Goal: Task Accomplishment & Management: Manage account settings

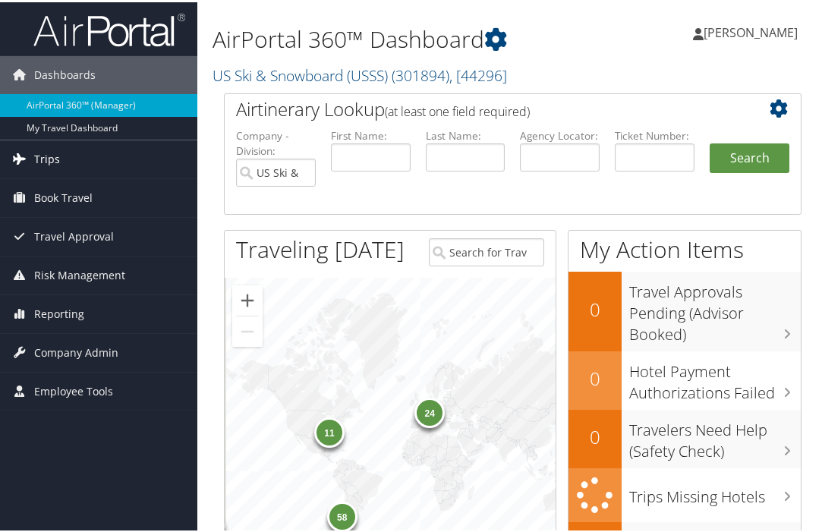
click at [50, 154] on span "Trips" at bounding box center [47, 157] width 26 height 38
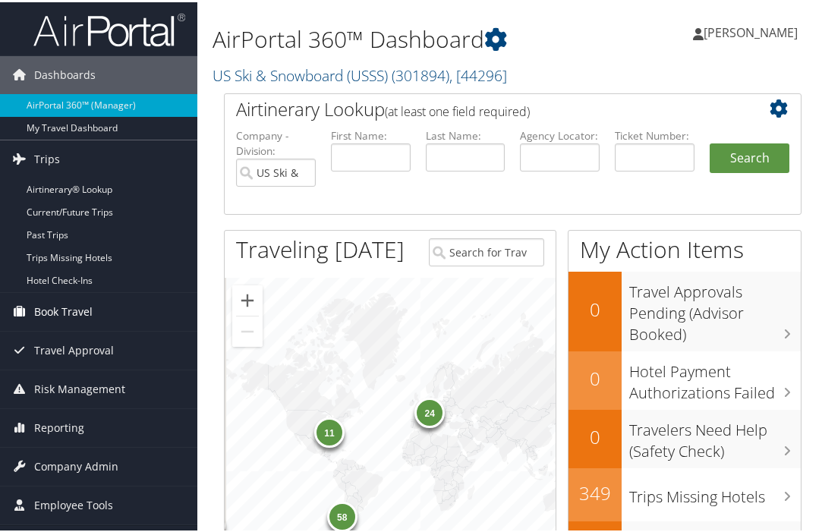
click at [83, 313] on span "Book Travel" at bounding box center [63, 310] width 58 height 38
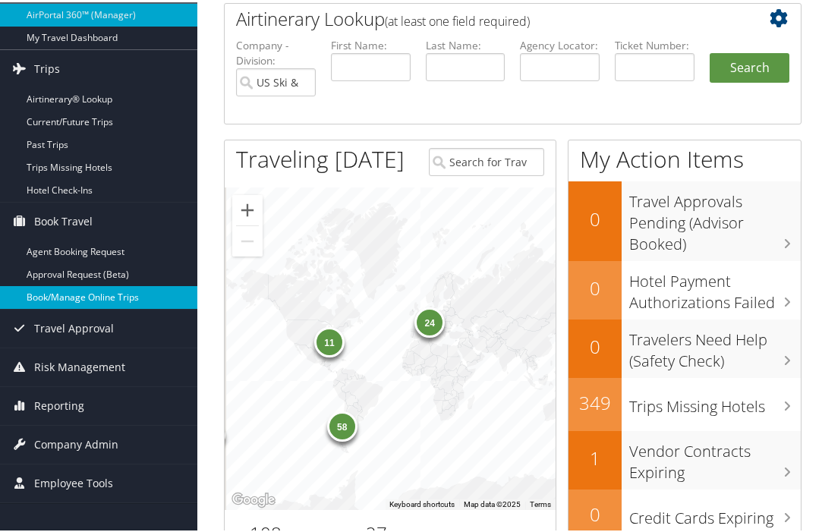
scroll to position [128, 0]
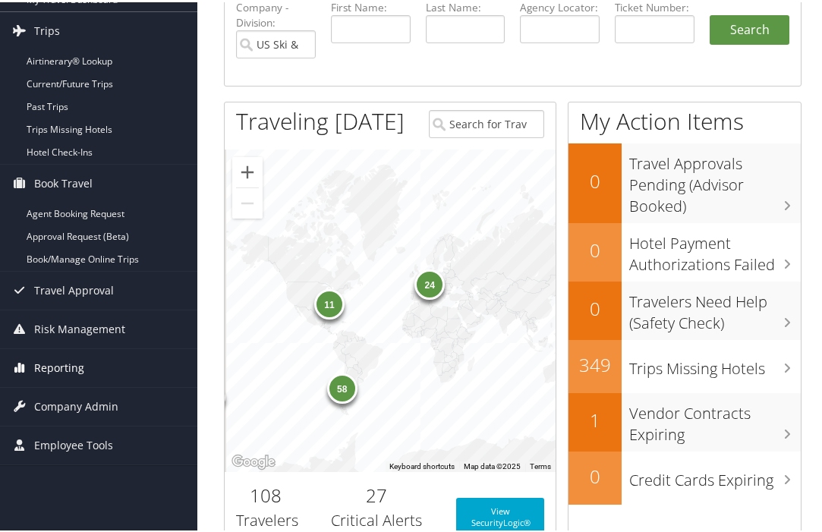
click at [69, 360] on span "Reporting" at bounding box center [59, 366] width 50 height 38
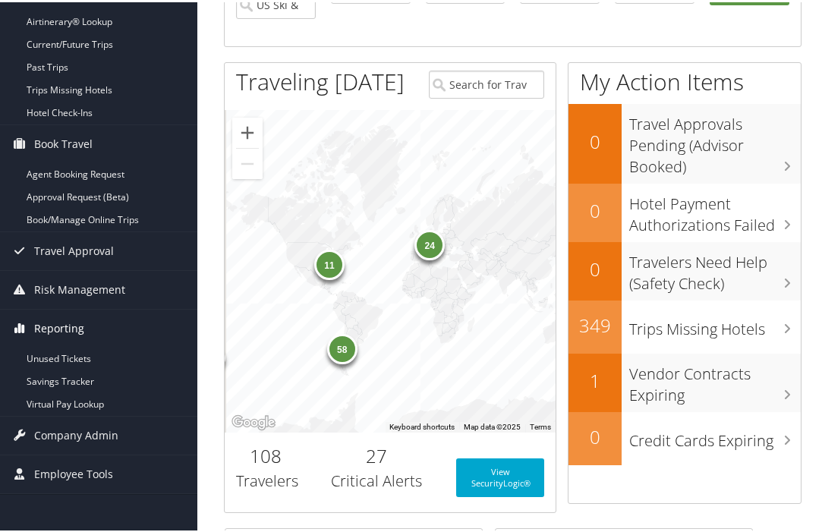
scroll to position [175, 0]
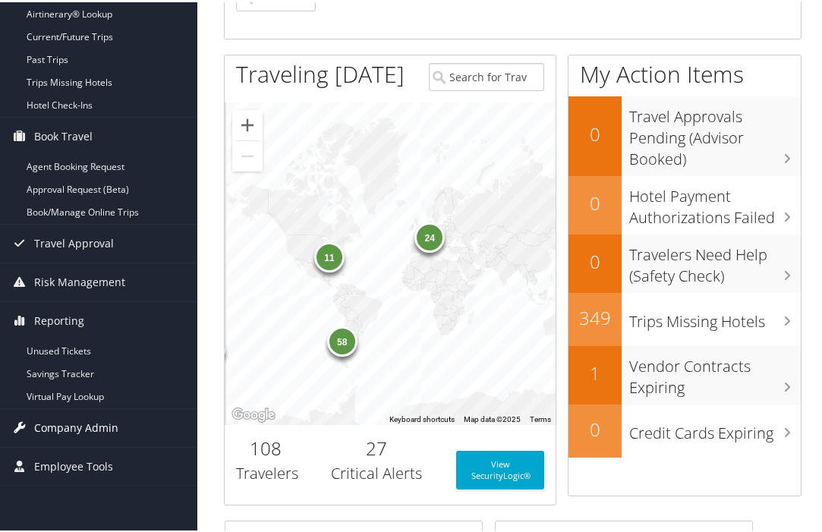
click at [86, 424] on span "Company Admin" at bounding box center [76, 426] width 84 height 38
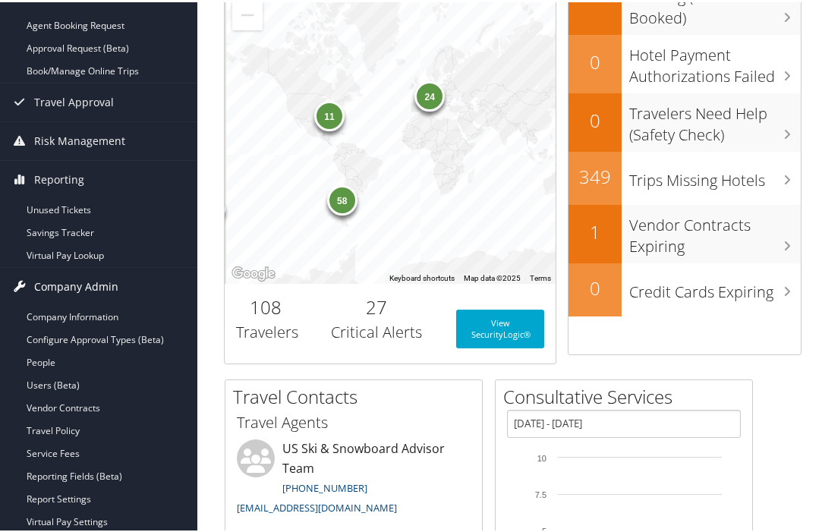
scroll to position [318, 0]
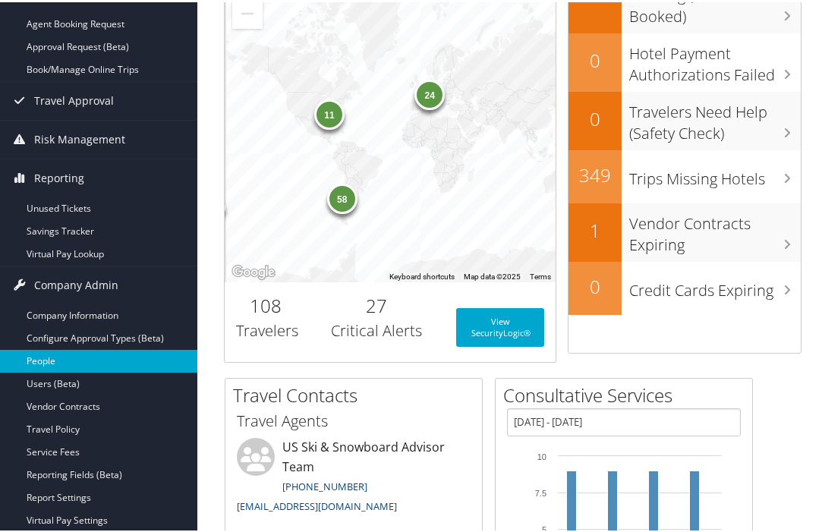
click at [53, 360] on link "People" at bounding box center [98, 359] width 197 height 23
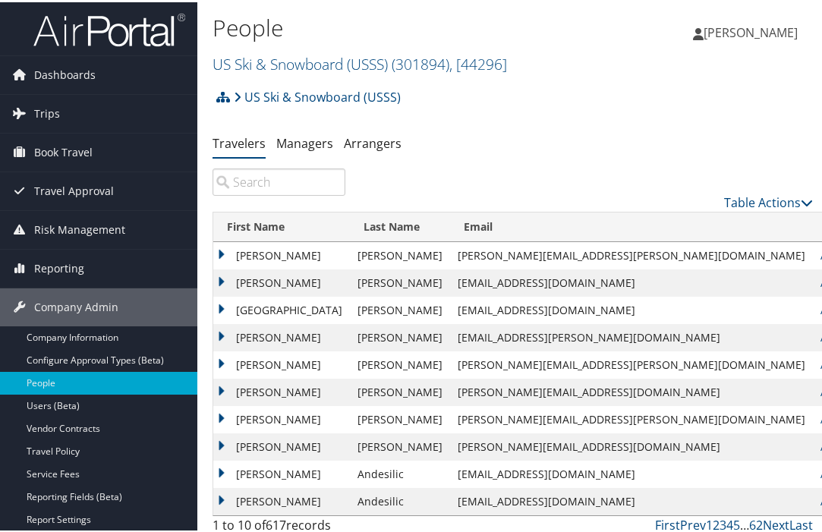
click at [254, 180] on input "search" at bounding box center [278, 179] width 133 height 27
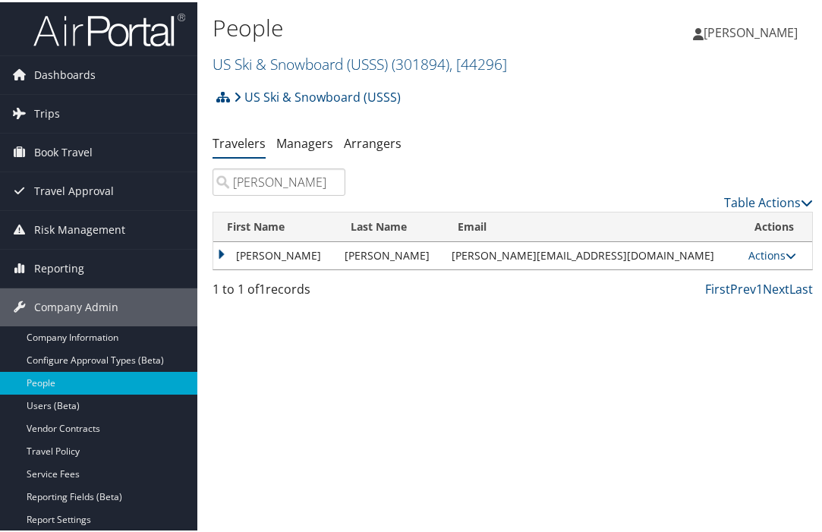
type input "walter"
click at [245, 253] on td "[PERSON_NAME]" at bounding box center [275, 253] width 124 height 27
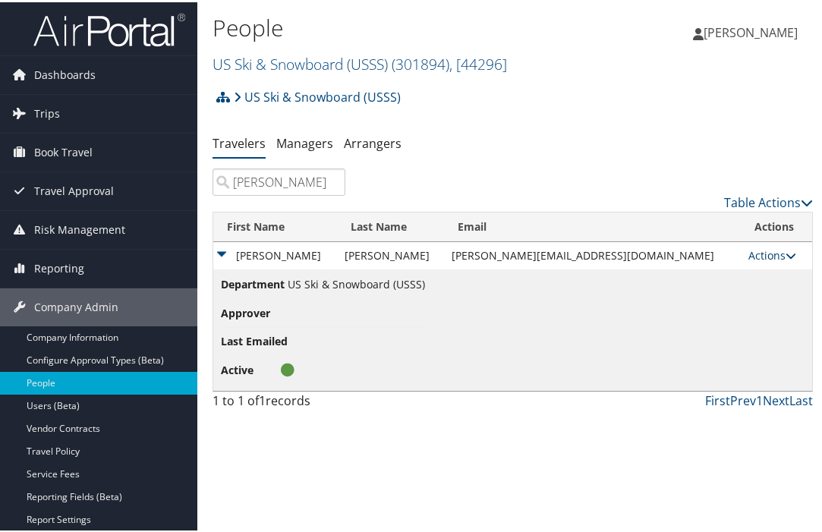
click at [785, 251] on icon at bounding box center [790, 253] width 11 height 11
click at [744, 301] on link "View Profile" at bounding box center [709, 302] width 140 height 26
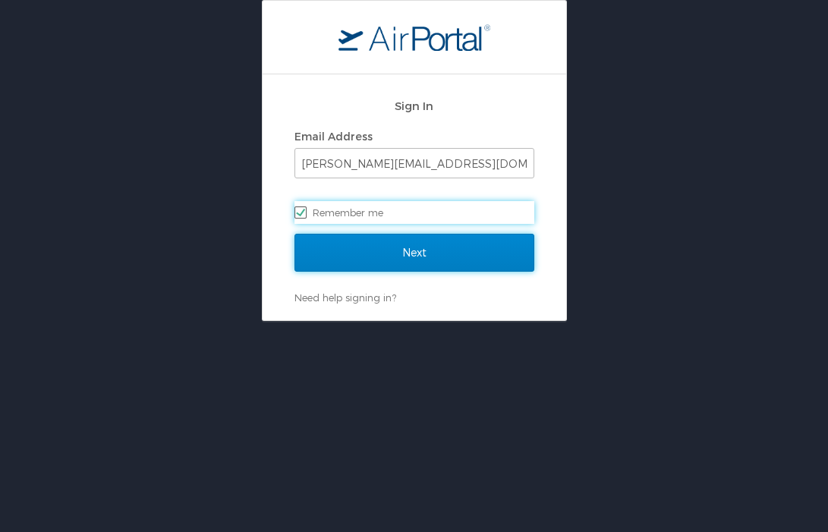
click at [414, 255] on input "Next" at bounding box center [414, 253] width 240 height 38
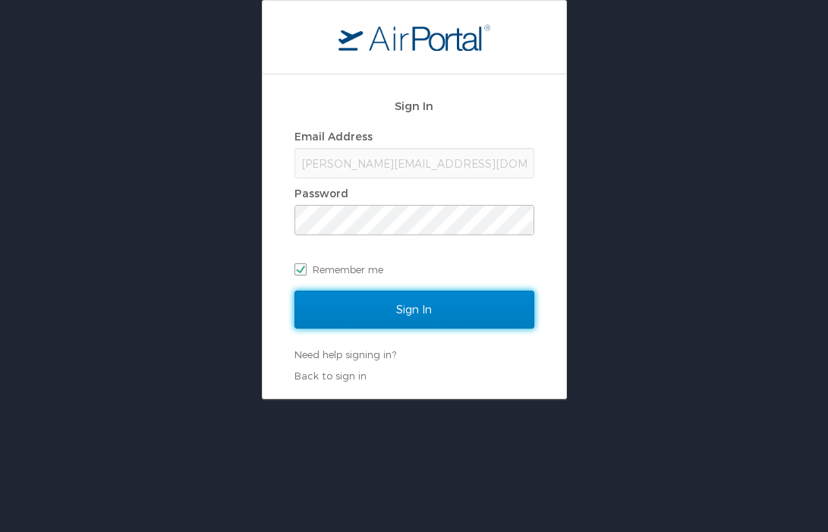
click at [416, 316] on input "Sign In" at bounding box center [414, 310] width 240 height 38
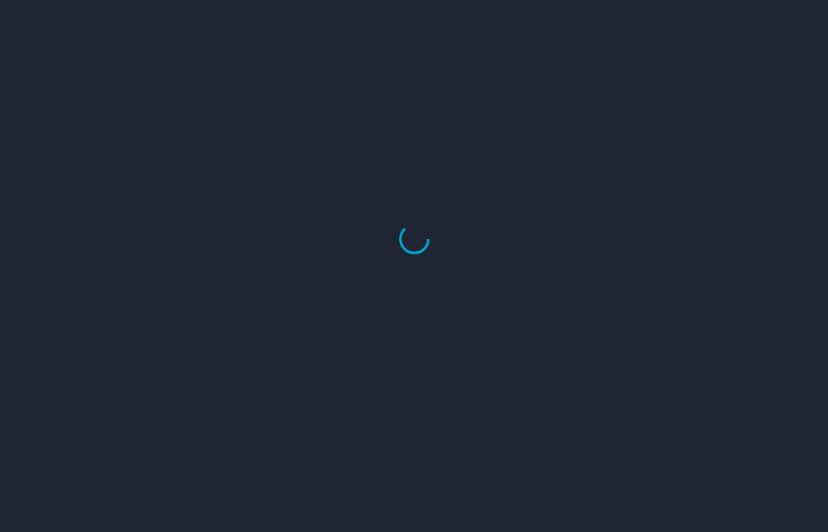
select select "US"
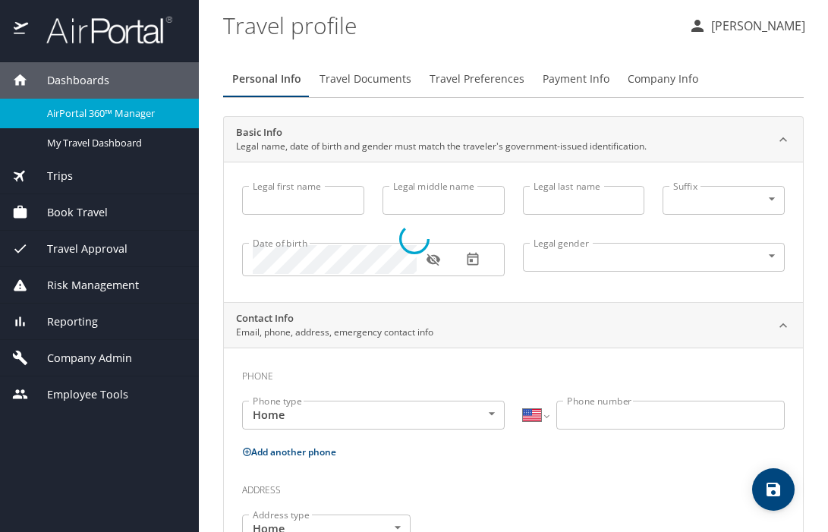
type input "[PERSON_NAME]"
type input "[DEMOGRAPHIC_DATA]"
type input "[PERSON_NAME]"
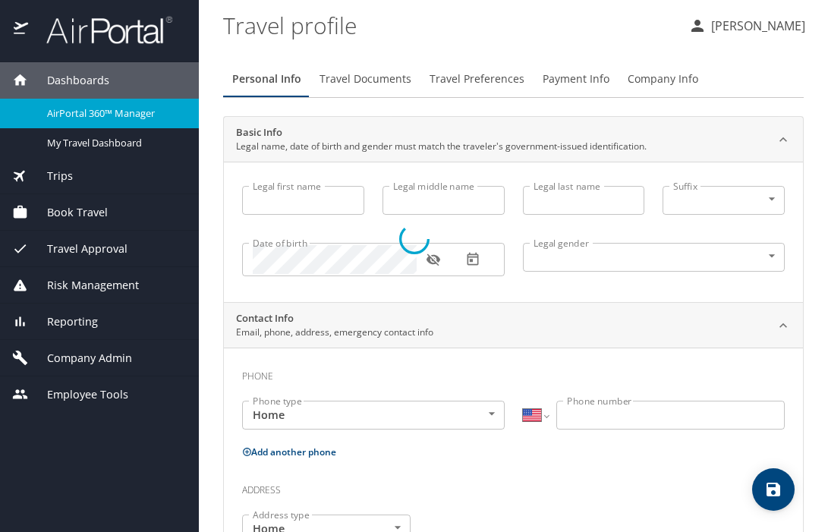
type input "[PHONE_NUMBER]"
type input "[EMAIL_ADDRESS][DOMAIN_NAME]"
select select "US"
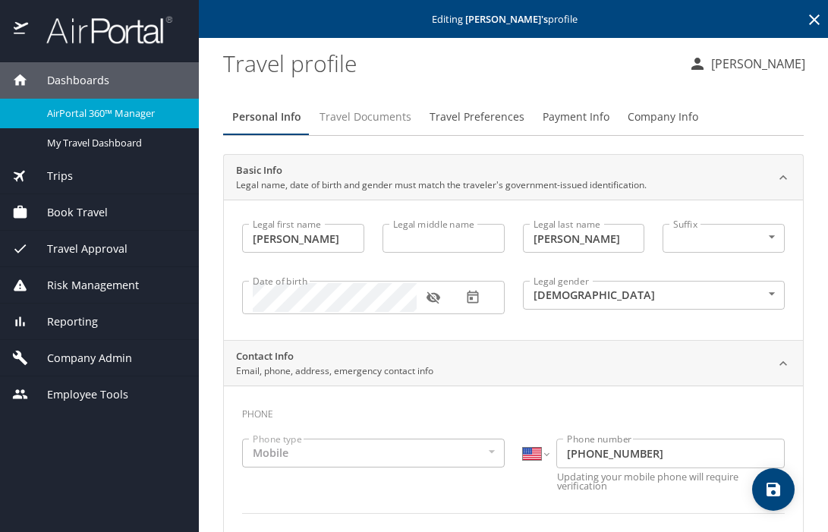
click at [368, 117] on span "Travel Documents" at bounding box center [365, 117] width 92 height 19
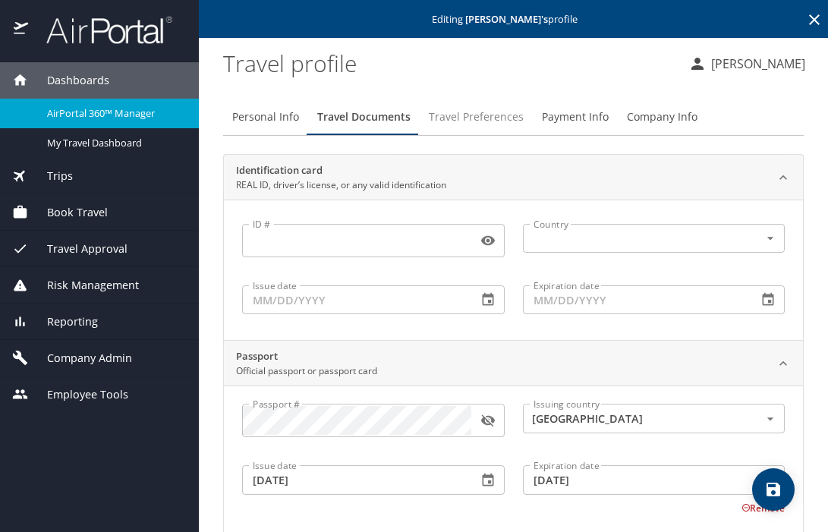
click at [464, 115] on span "Travel Preferences" at bounding box center [476, 117] width 95 height 19
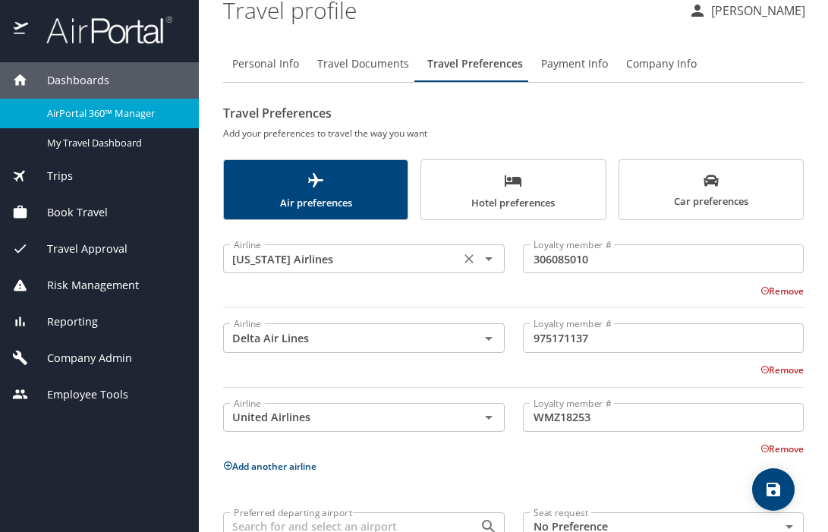
scroll to position [76, 0]
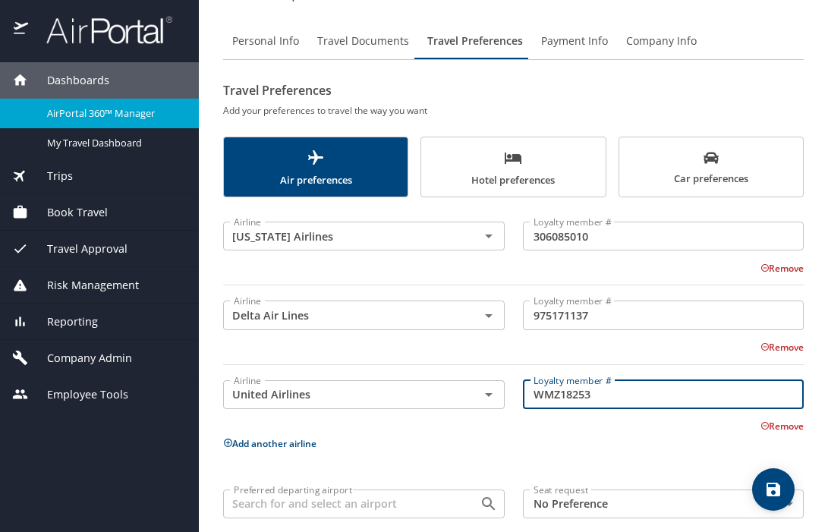
drag, startPoint x: 533, startPoint y: 393, endPoint x: 600, endPoint y: 390, distance: 67.6
click at [600, 390] on input "WMZ18253" at bounding box center [664, 394] width 282 height 29
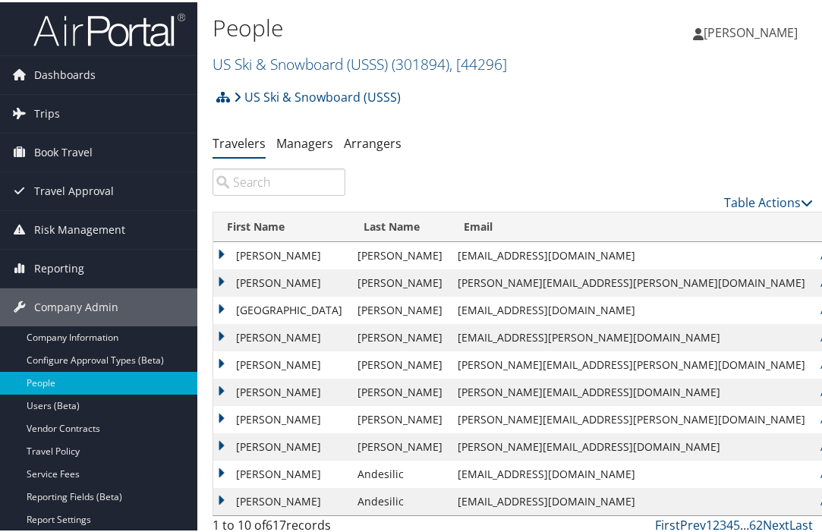
click at [259, 180] on input "search" at bounding box center [278, 179] width 133 height 27
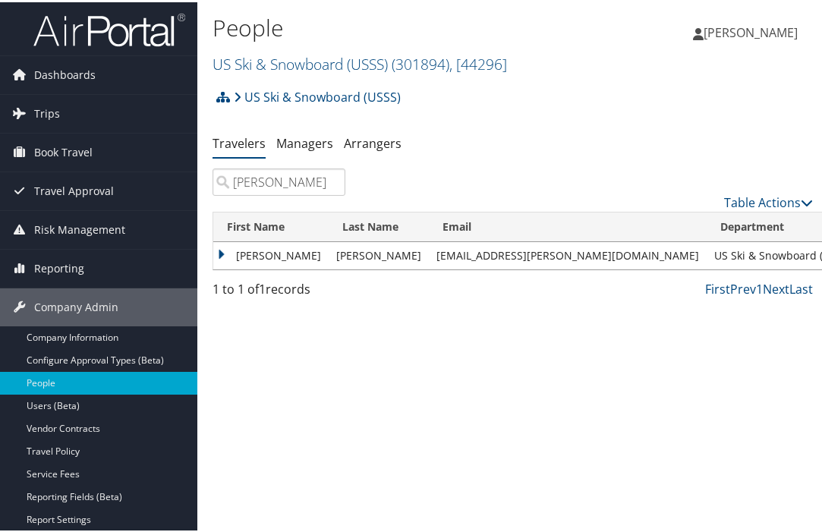
type input "salwan"
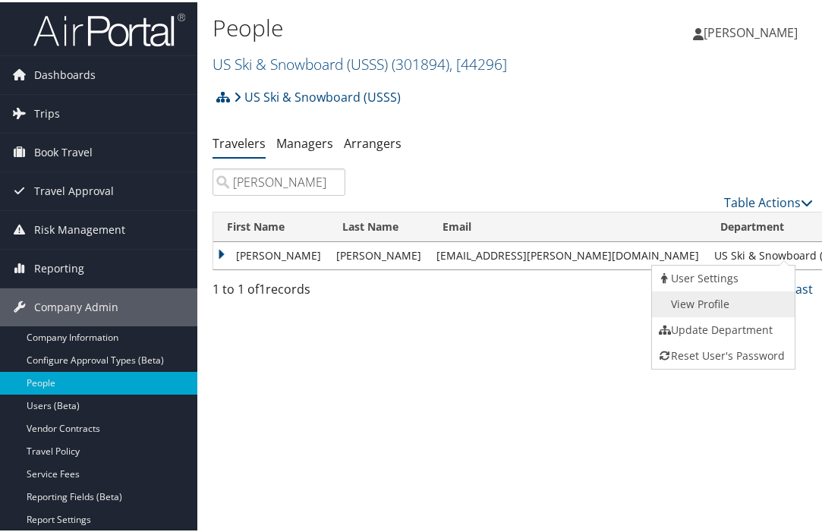
click at [735, 306] on link "View Profile" at bounding box center [722, 302] width 140 height 26
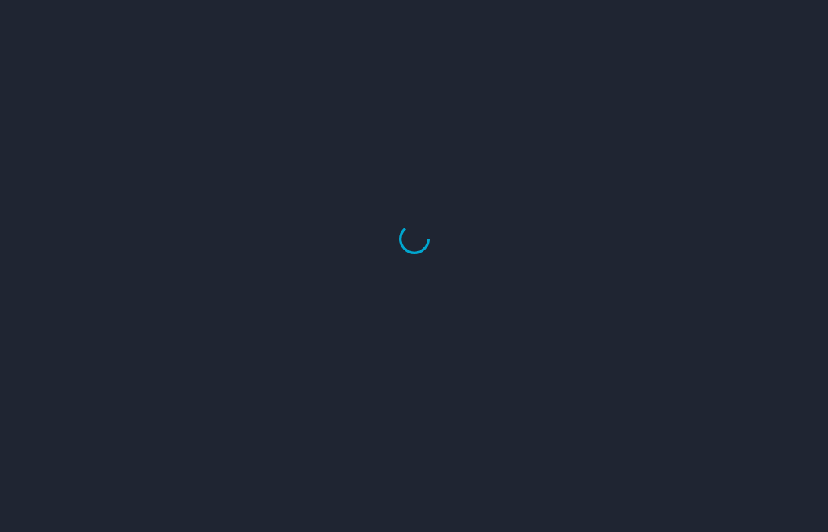
select select "US"
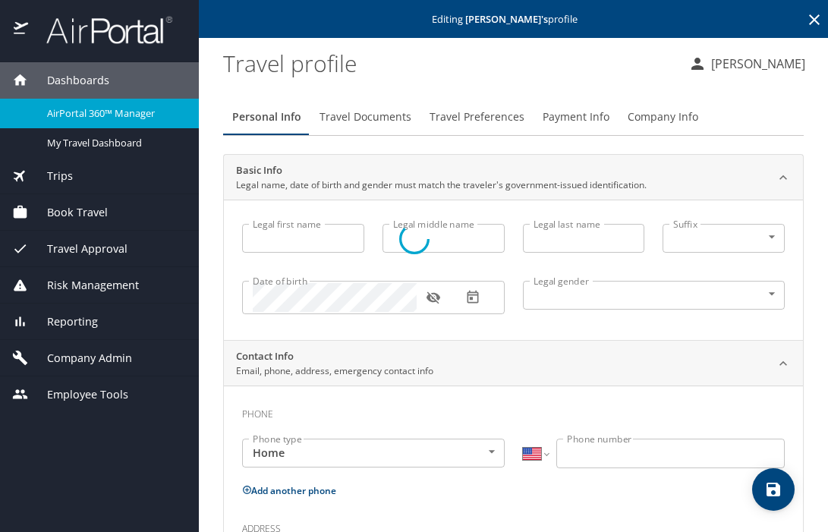
type input "[PERSON_NAME]"
type input "Undisclosed"
type input "Mario"
type input "[PERSON_NAME]"
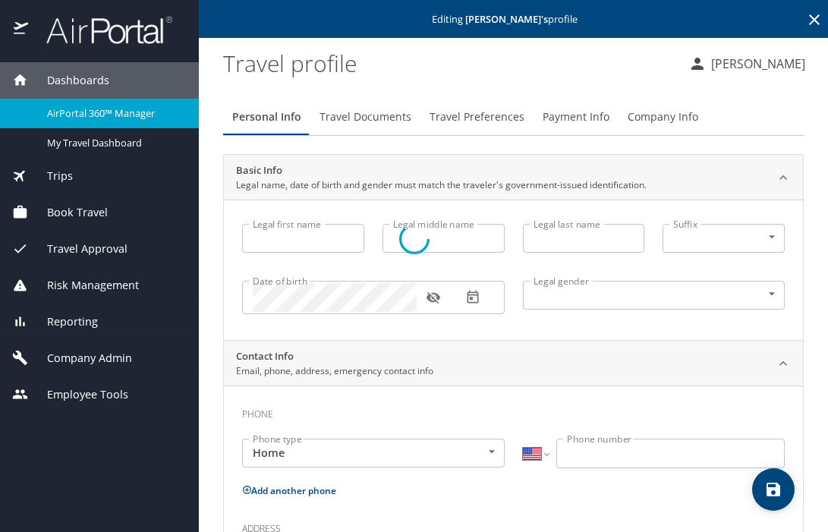
type input "[PHONE_NUMBER]"
type input "[EMAIL_ADDRESS][PERSON_NAME][DOMAIN_NAME]"
select select "US"
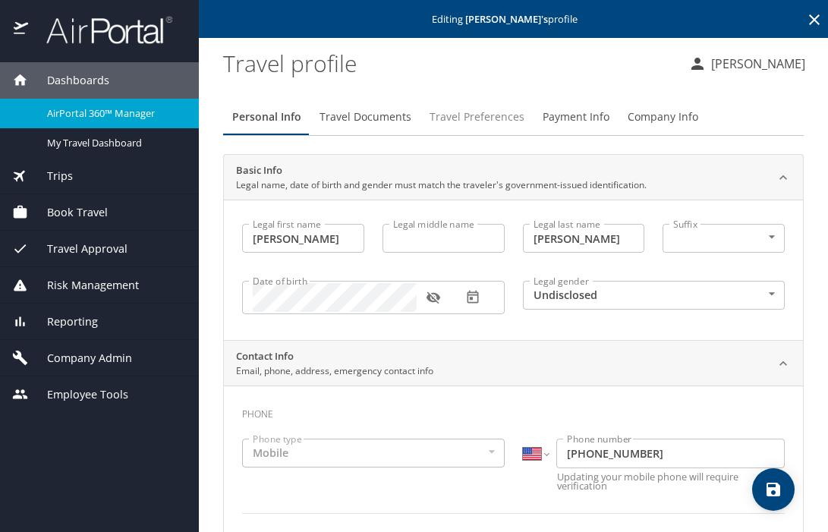
click at [493, 115] on span "Travel Preferences" at bounding box center [477, 117] width 95 height 19
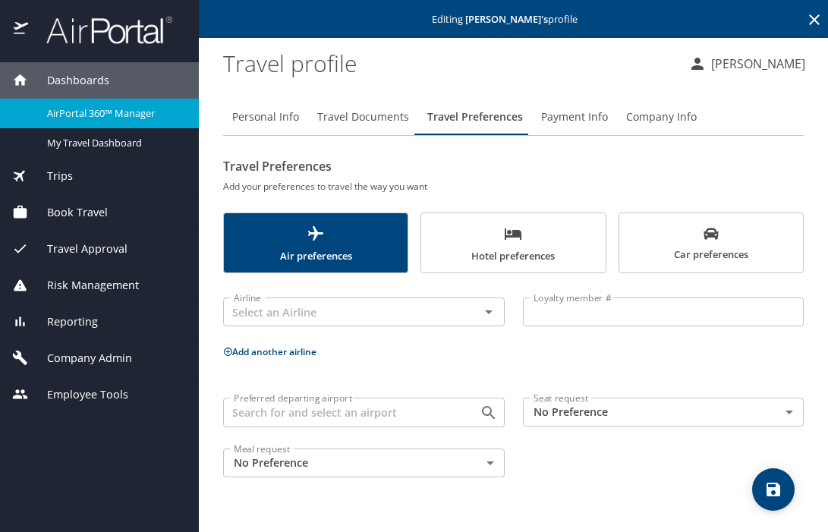
click at [569, 116] on span "Payment Info" at bounding box center [574, 117] width 67 height 19
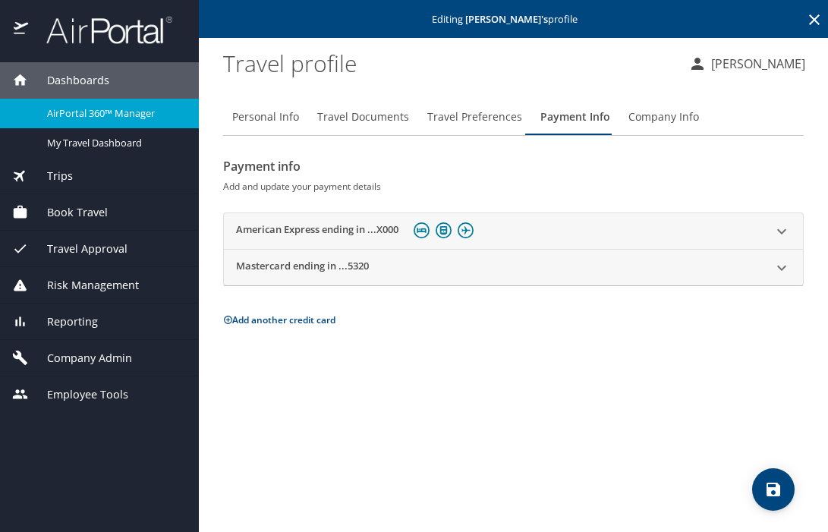
click at [362, 113] on span "Travel Documents" at bounding box center [363, 117] width 92 height 19
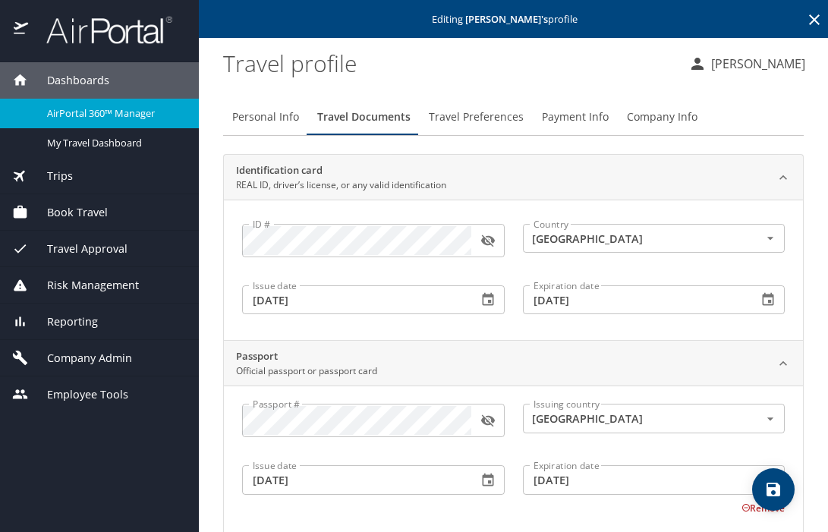
click at [475, 117] on span "Travel Preferences" at bounding box center [476, 117] width 95 height 19
